Goal: Transaction & Acquisition: Purchase product/service

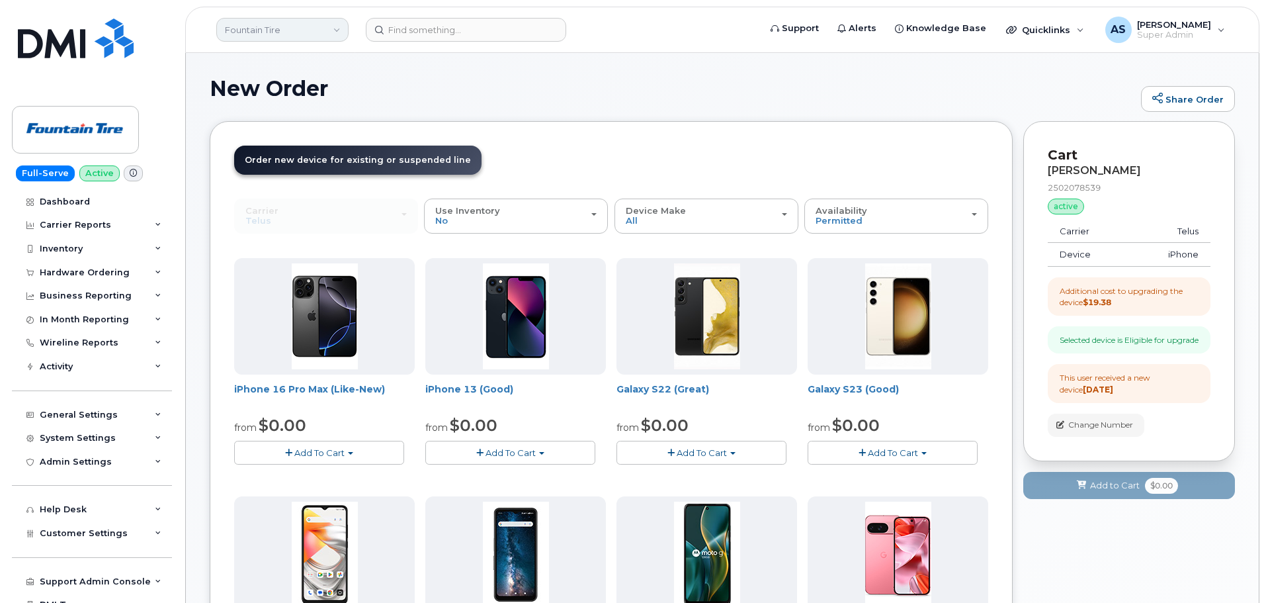
click at [288, 34] on link "Fountain Tire" at bounding box center [282, 30] width 132 height 24
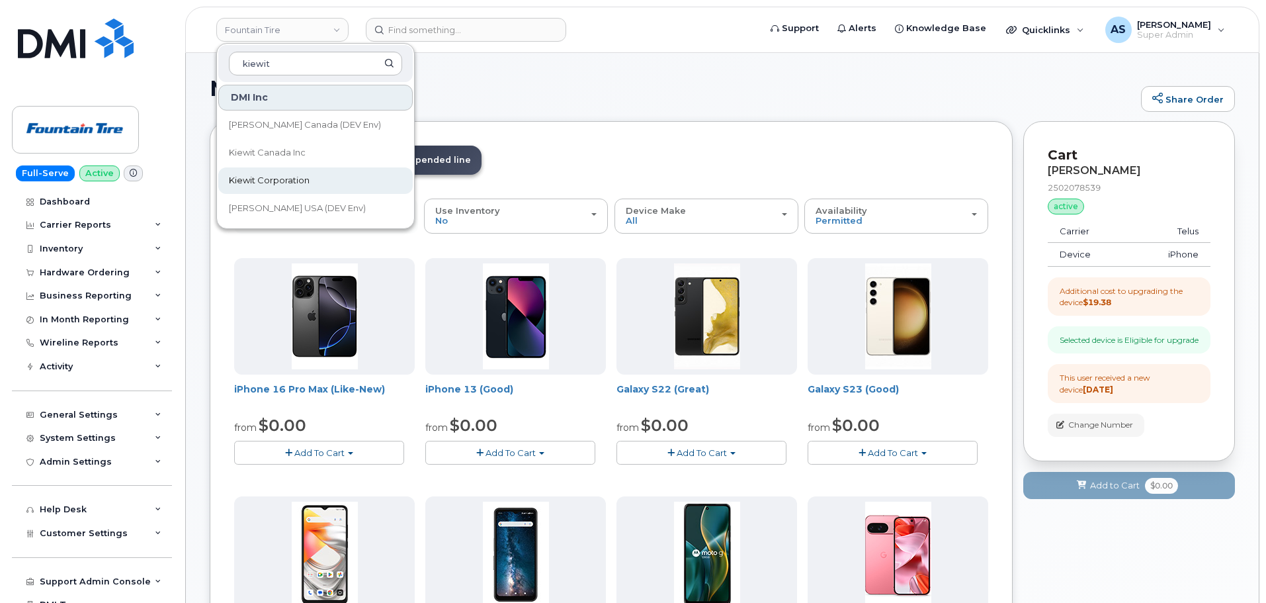
type input "kiewit"
click at [278, 183] on span "Kiewit Corporation" at bounding box center [269, 180] width 81 height 13
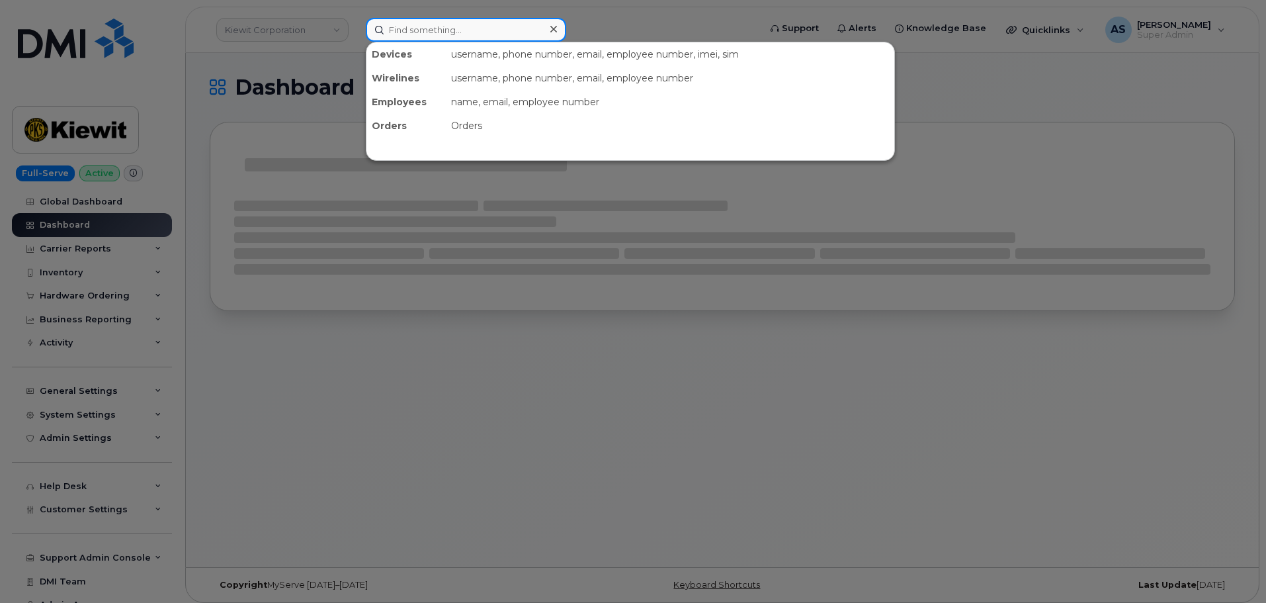
click at [404, 37] on input at bounding box center [466, 30] width 200 height 24
click at [279, 60] on div at bounding box center [633, 301] width 1266 height 603
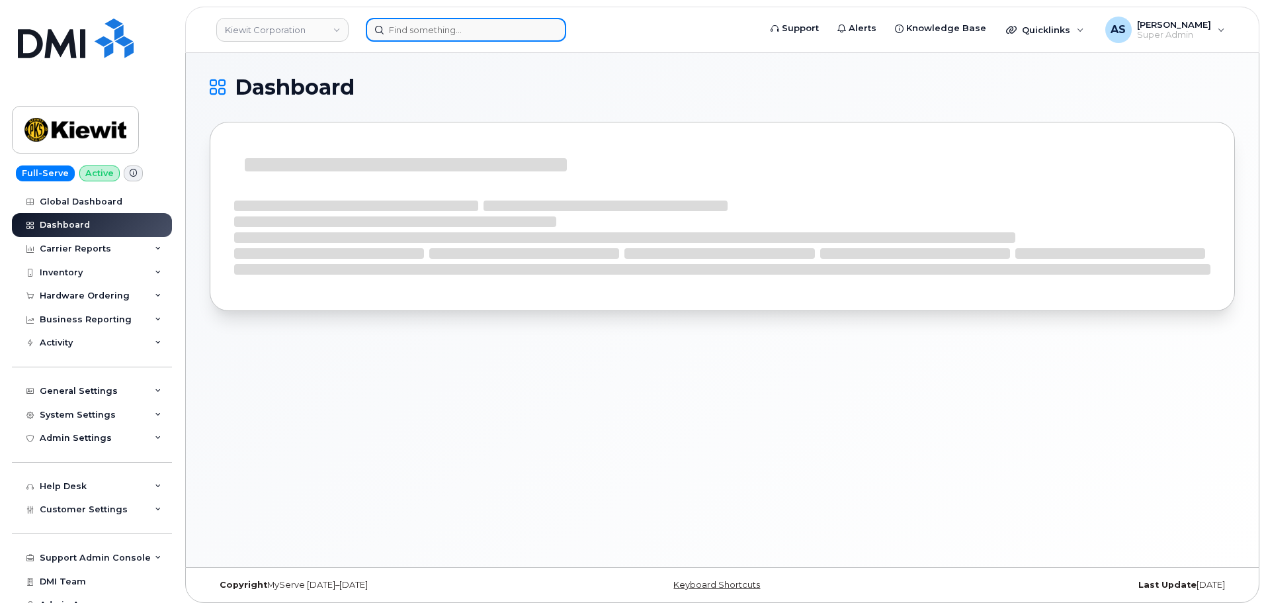
click at [413, 34] on input at bounding box center [466, 30] width 200 height 24
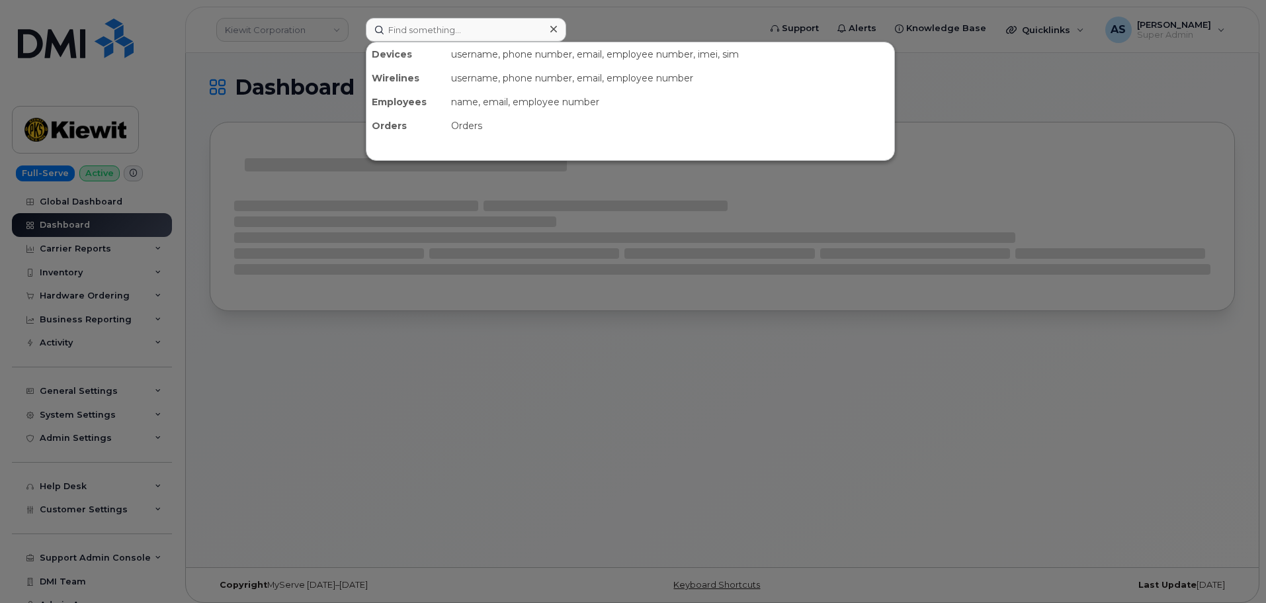
click at [271, 60] on div at bounding box center [633, 301] width 1266 height 603
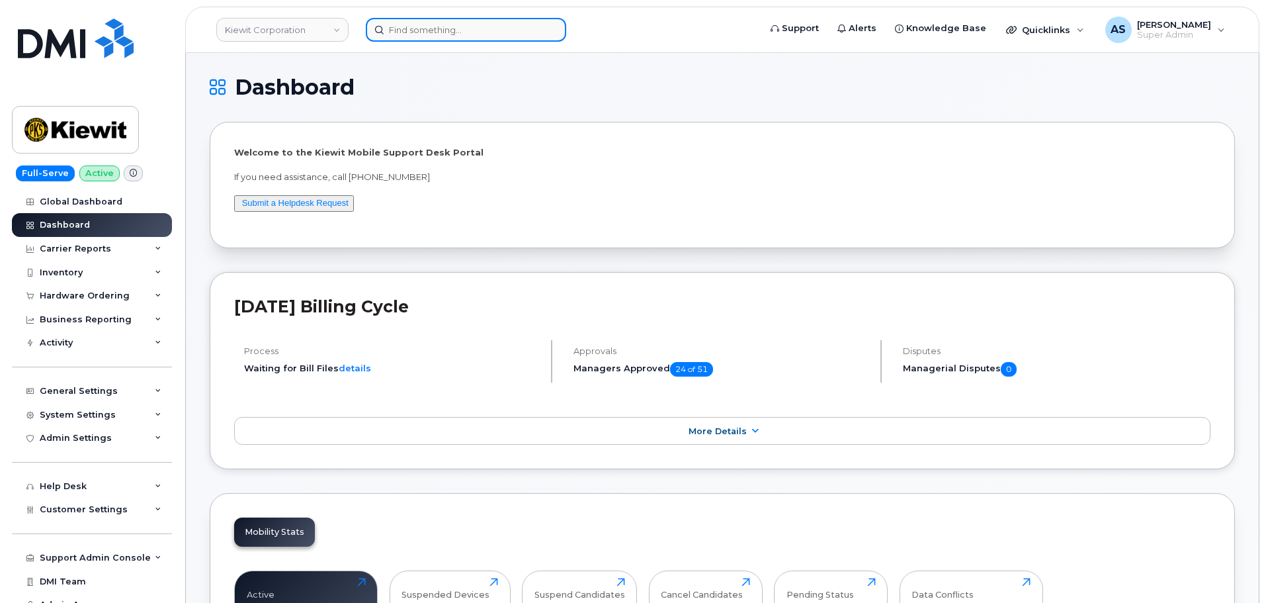
click at [472, 33] on input at bounding box center [466, 30] width 200 height 24
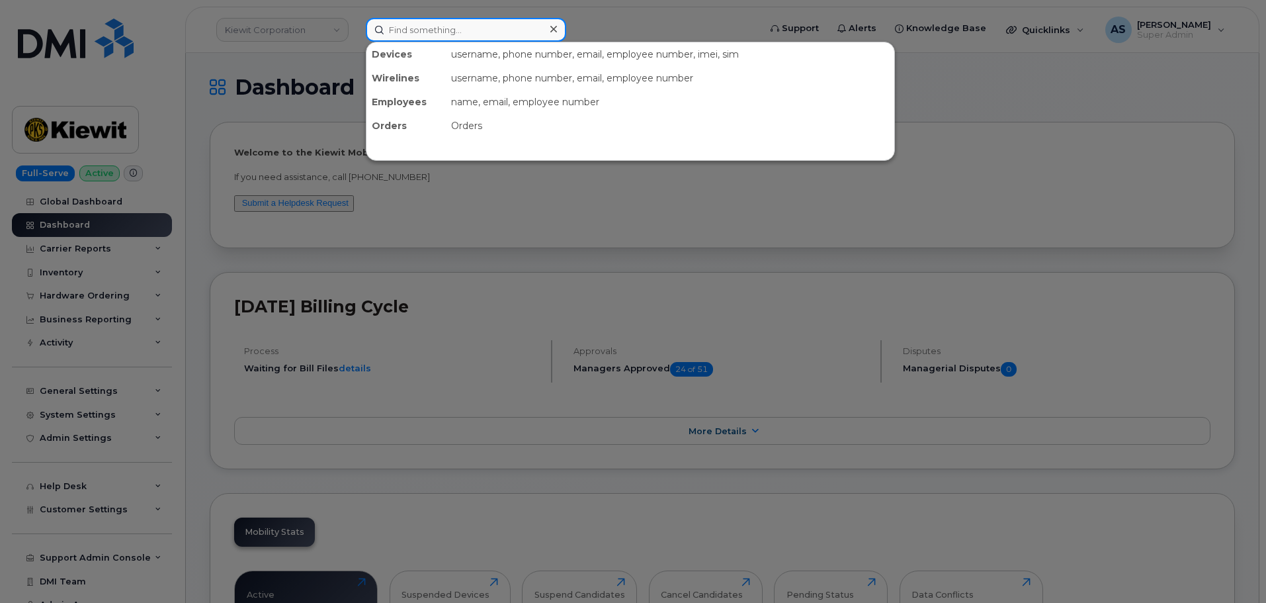
paste input "2137251629"
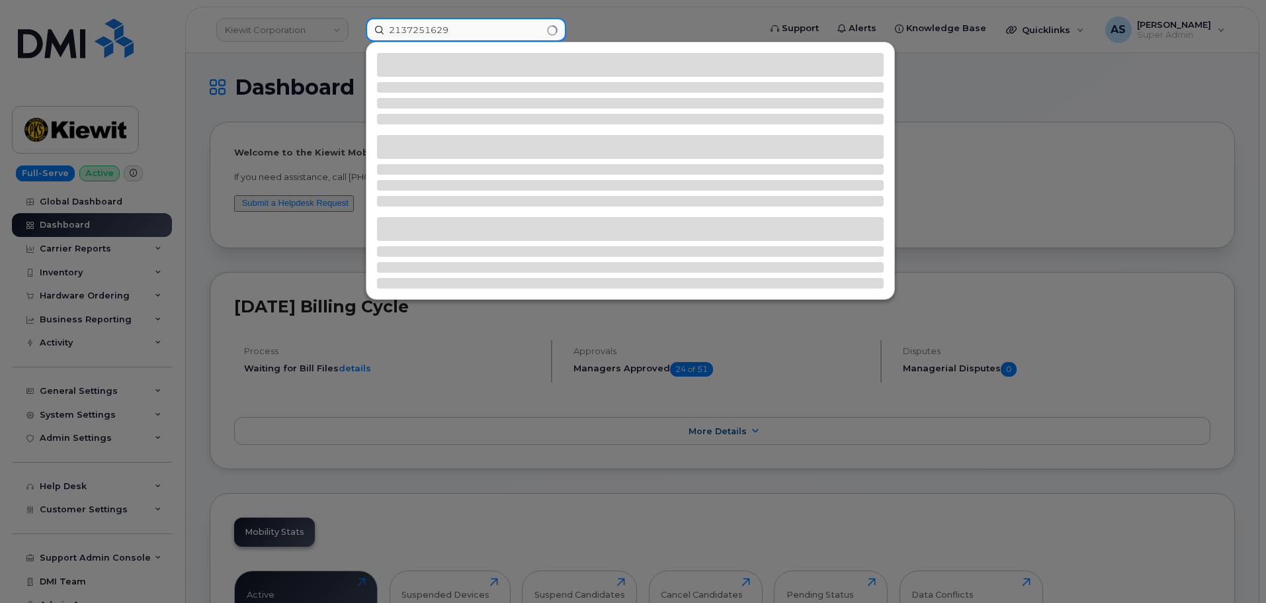
type input "2137251629"
click at [230, 67] on div at bounding box center [633, 301] width 1266 height 603
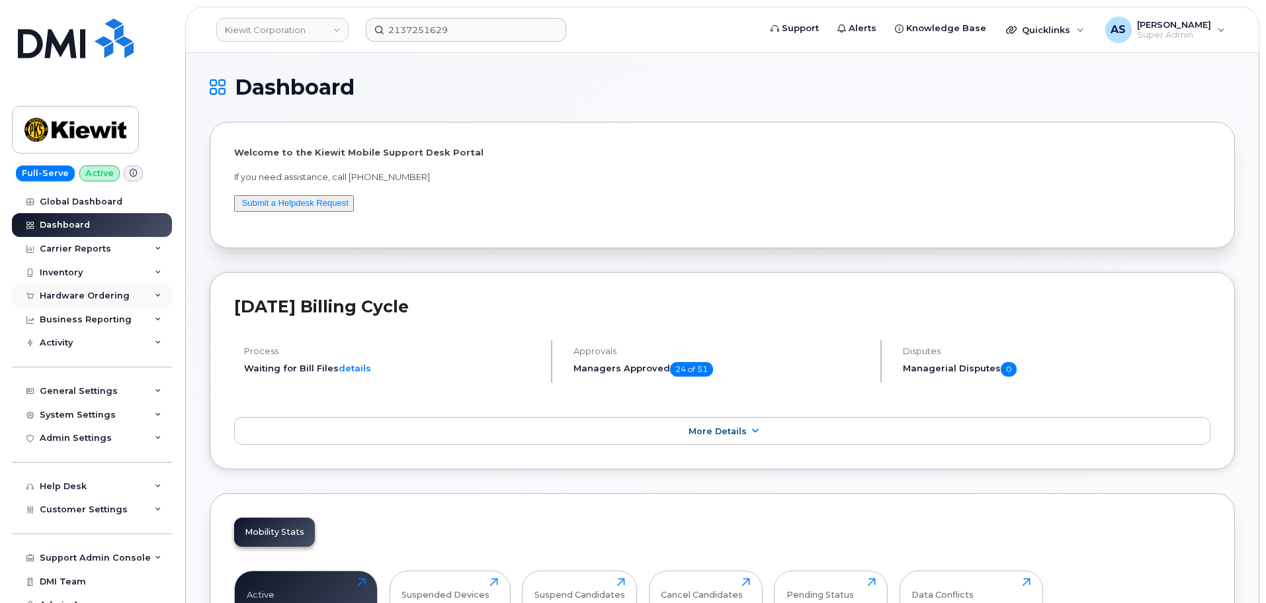
click at [124, 293] on div "Hardware Ordering" at bounding box center [85, 295] width 90 height 11
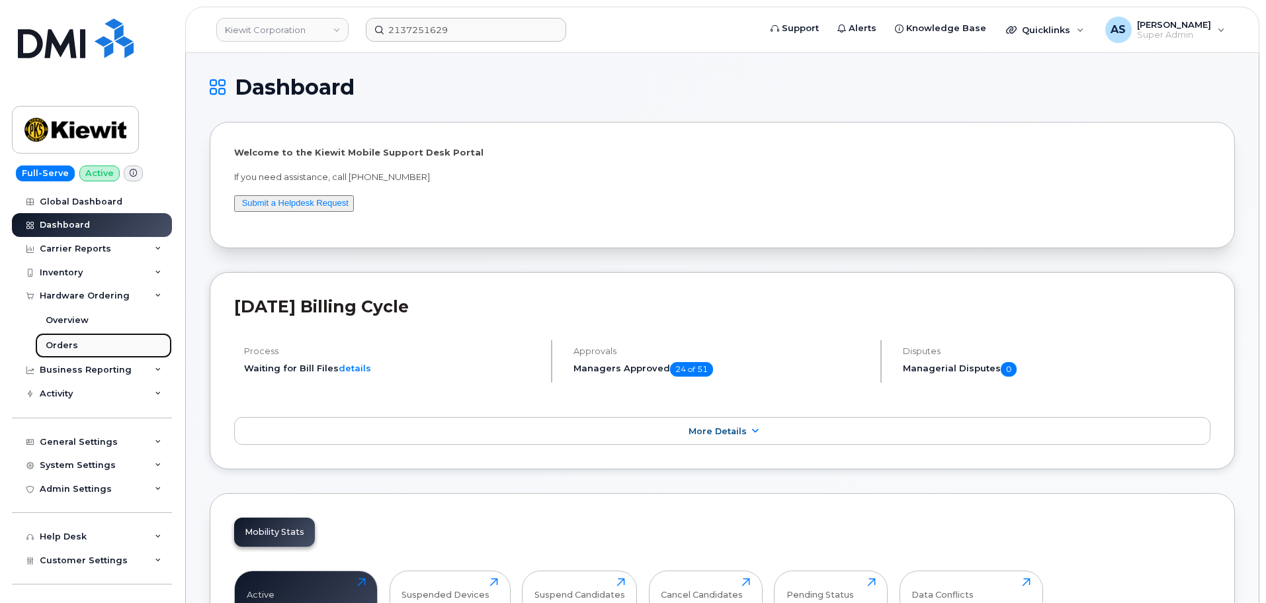
click at [76, 344] on link "Orders" at bounding box center [103, 345] width 137 height 25
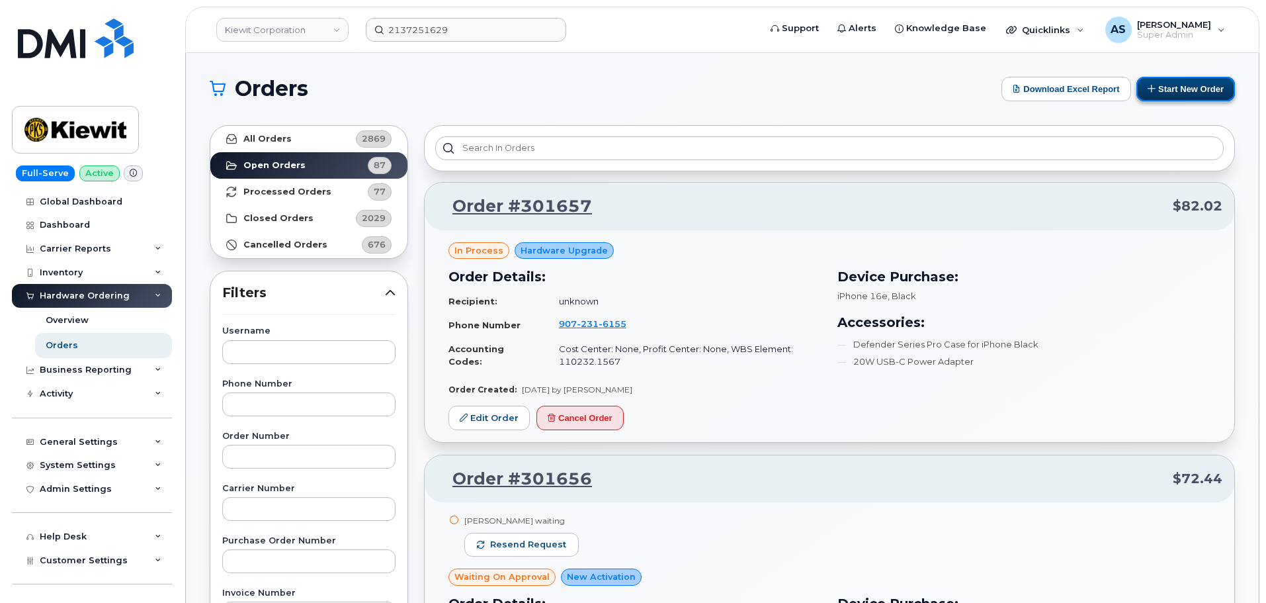
click at [1217, 91] on button "Start New Order" at bounding box center [1185, 89] width 99 height 24
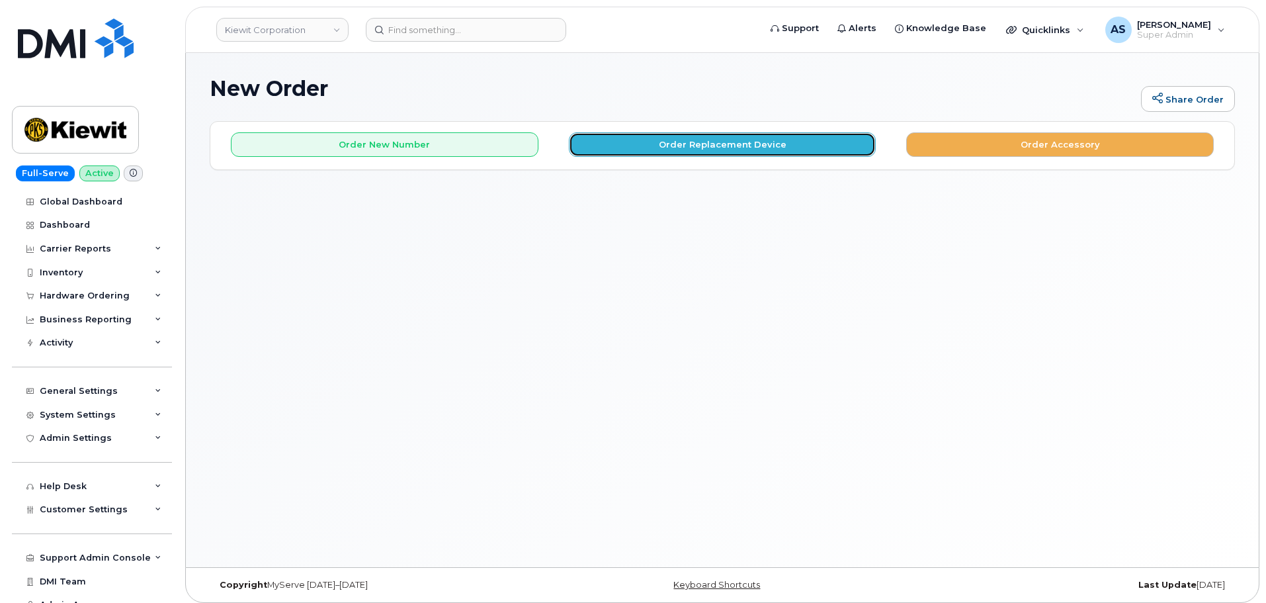
click at [620, 146] on button "Order Replacement Device" at bounding box center [723, 144] width 308 height 24
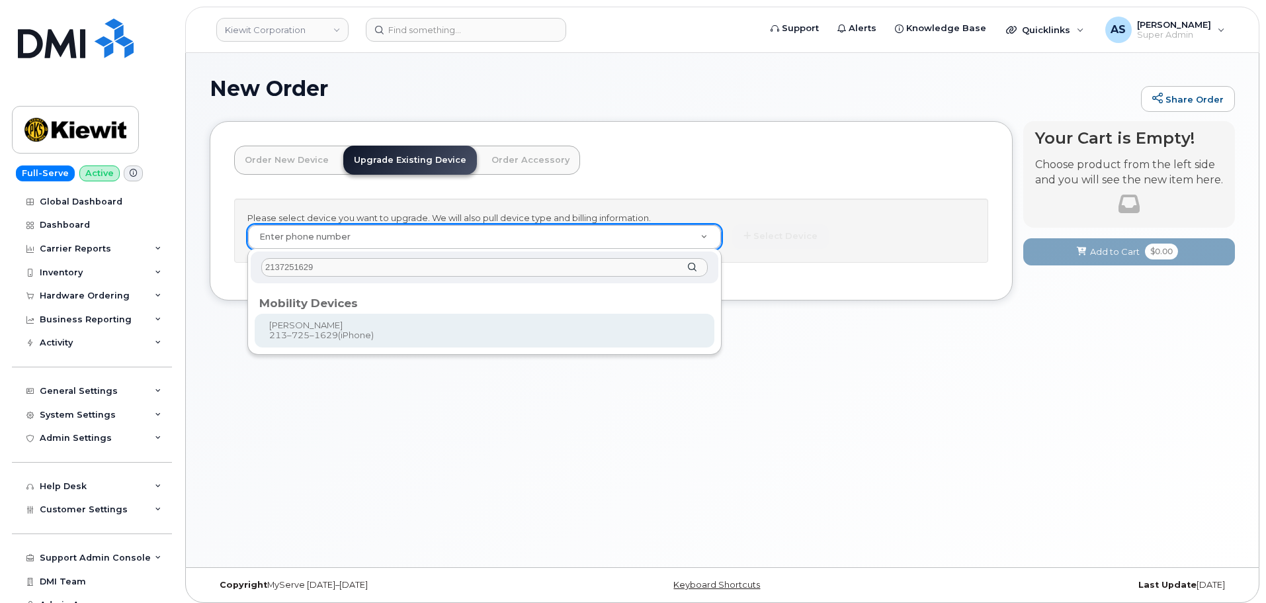
type input "2137251629"
type input "1165551"
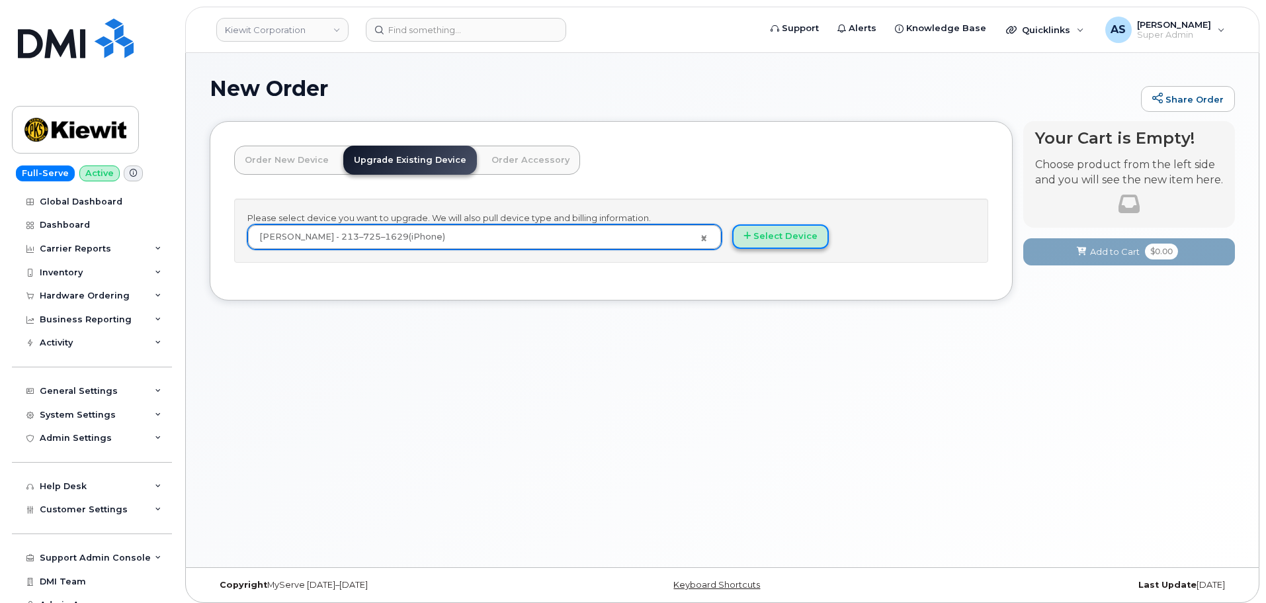
click at [771, 239] on button "Select Device" at bounding box center [780, 236] width 97 height 24
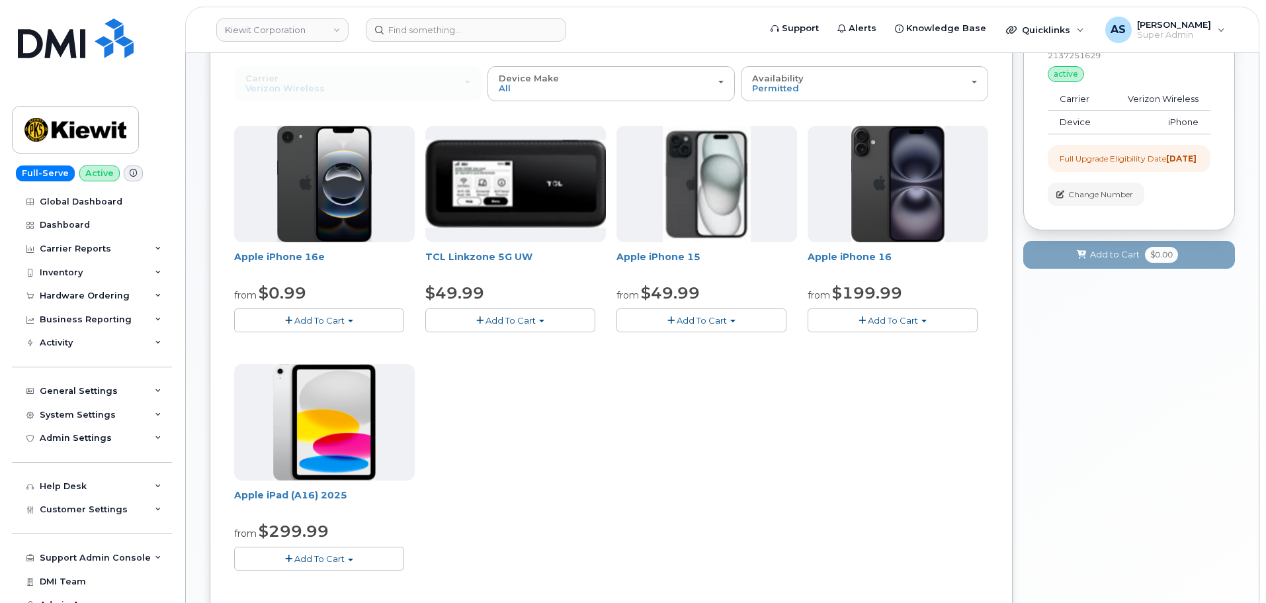
scroll to position [66, 0]
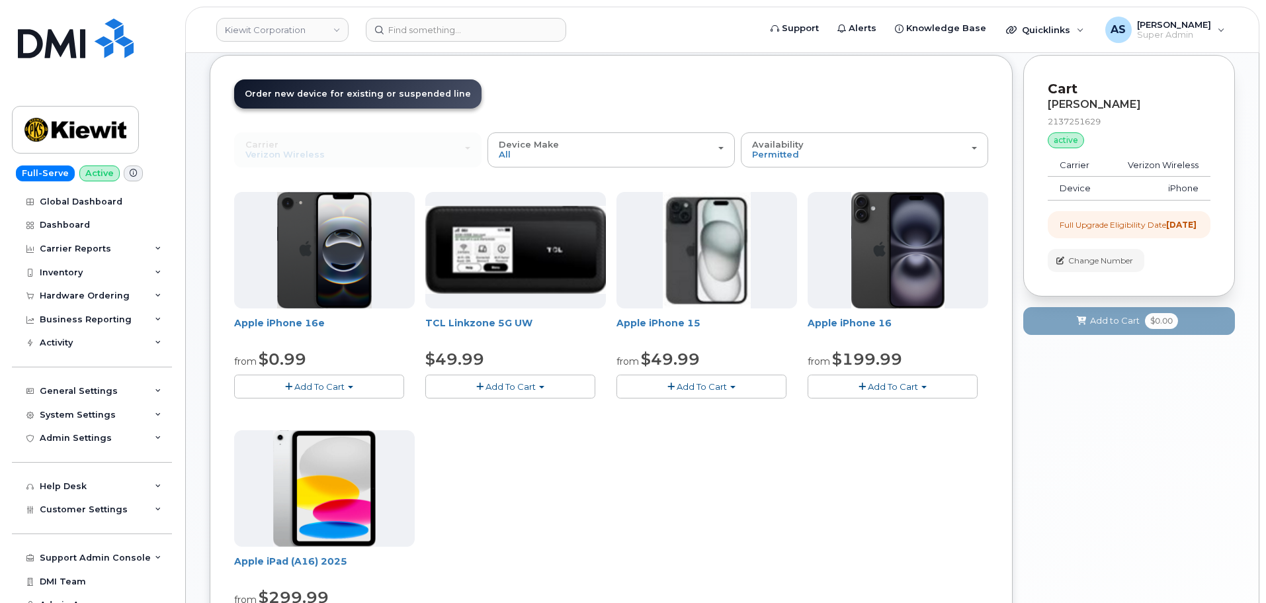
click at [898, 495] on div "Apple iPhone 16e from $0.99 Add To Cart $0.99 - 2 Year Upgrade (128GB) $599.99 …" at bounding box center [611, 425] width 754 height 466
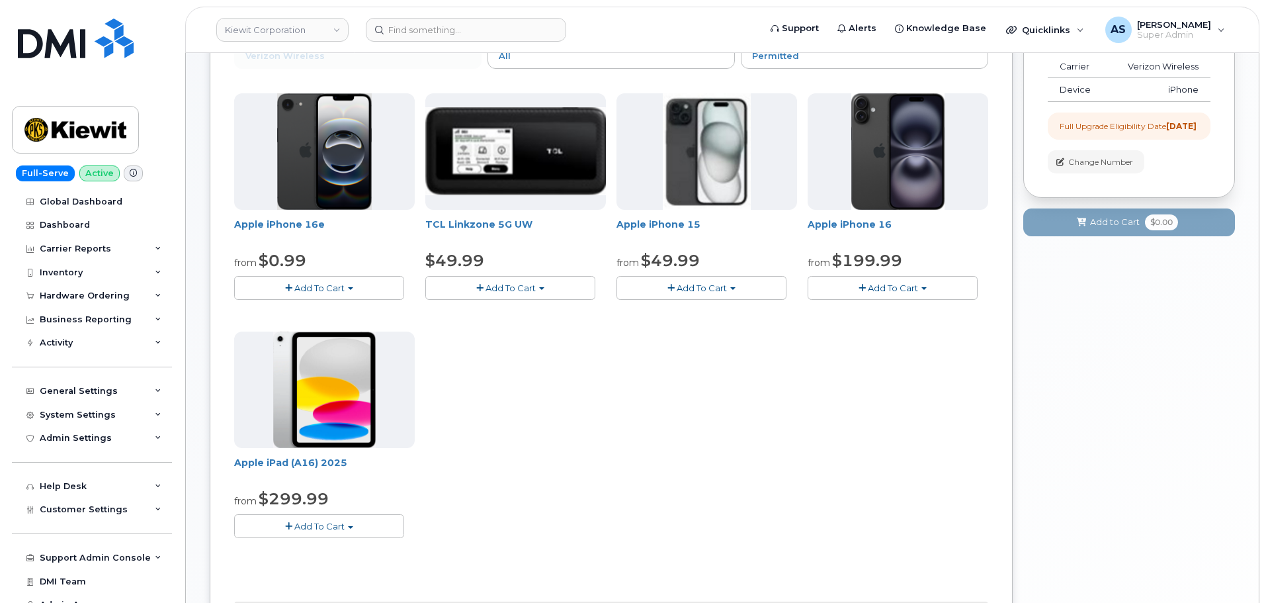
scroll to position [132, 0]
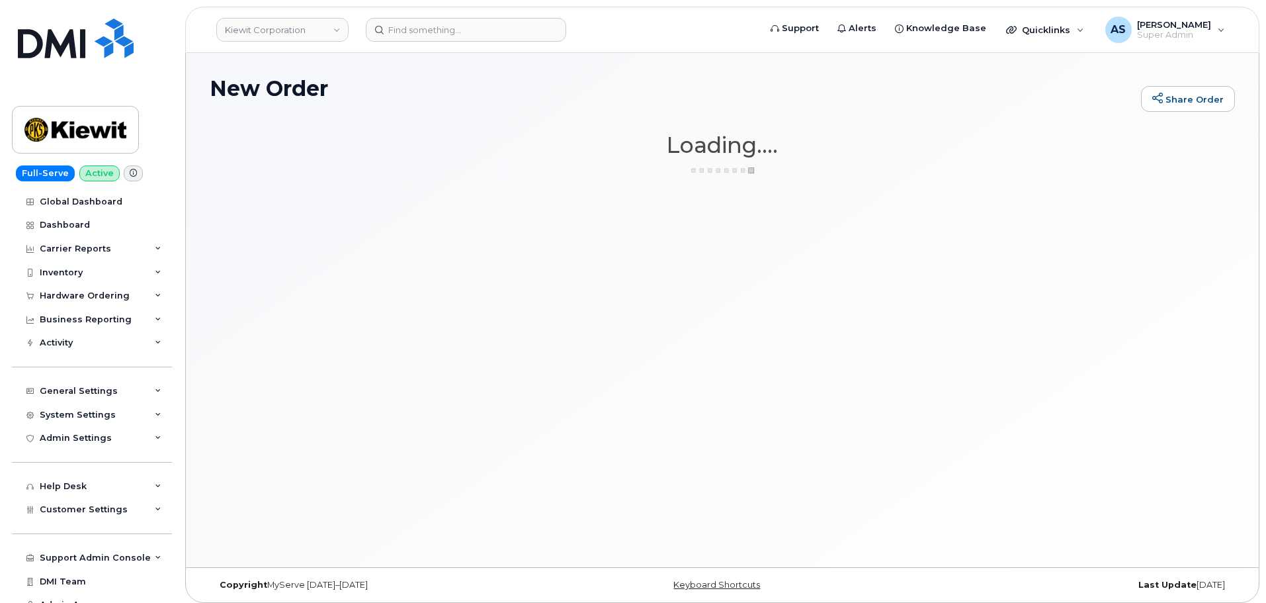
click at [464, 15] on header "Kiewit Corporation Support Alerts Knowledge Base Quicklinks Suspend / Cancel De…" at bounding box center [722, 30] width 1074 height 46
click at [464, 19] on input at bounding box center [466, 30] width 200 height 24
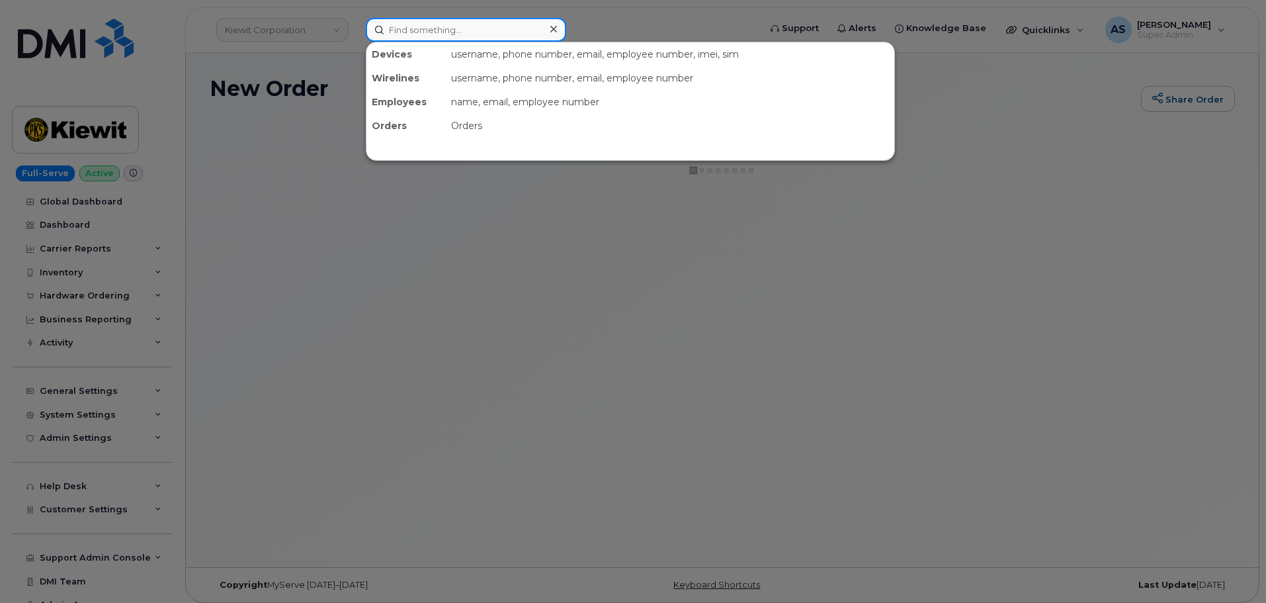
paste input "2137251629"
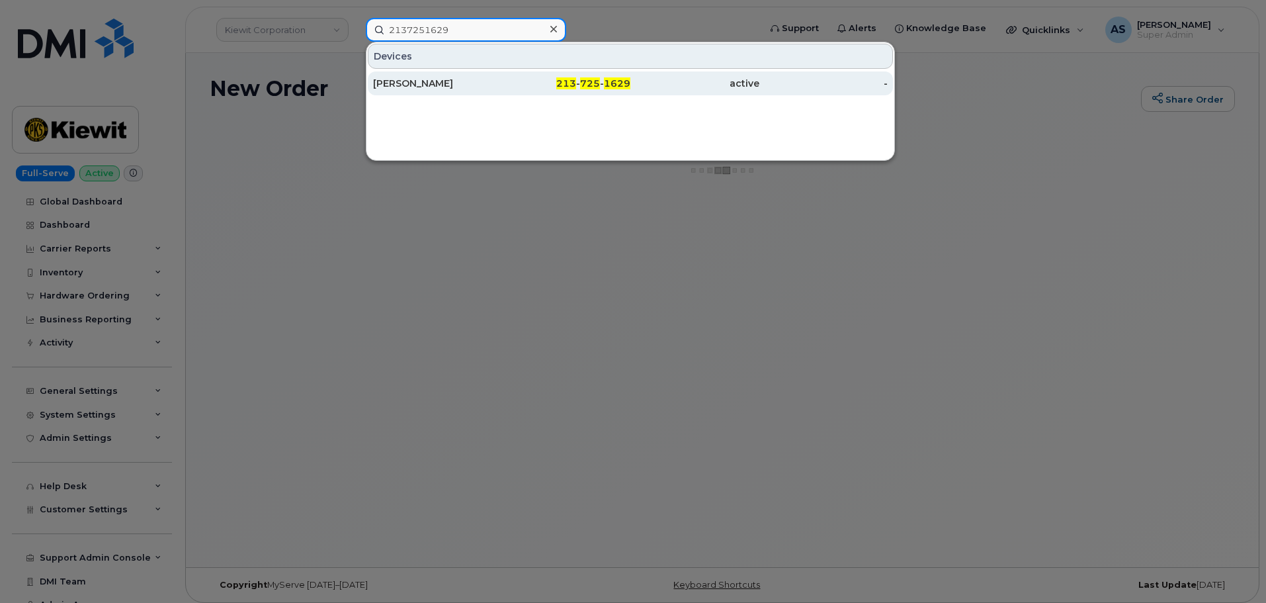
type input "2137251629"
click at [484, 85] on div "Joe Shegas" at bounding box center [437, 83] width 129 height 13
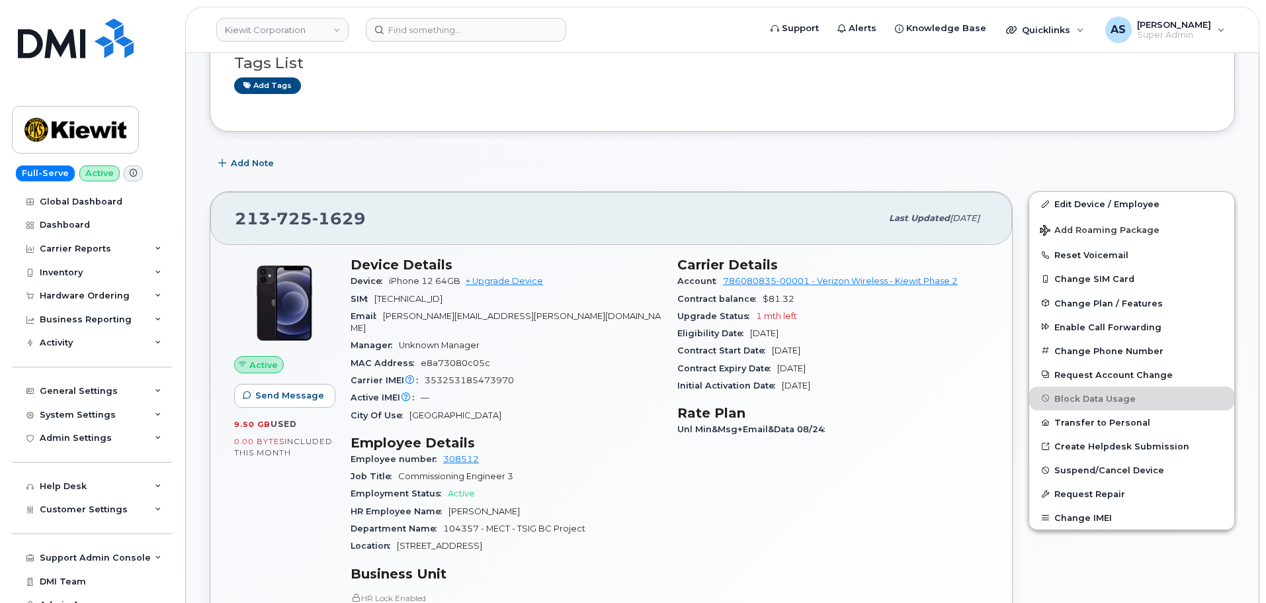
scroll to position [132, 0]
